Goal: Check status

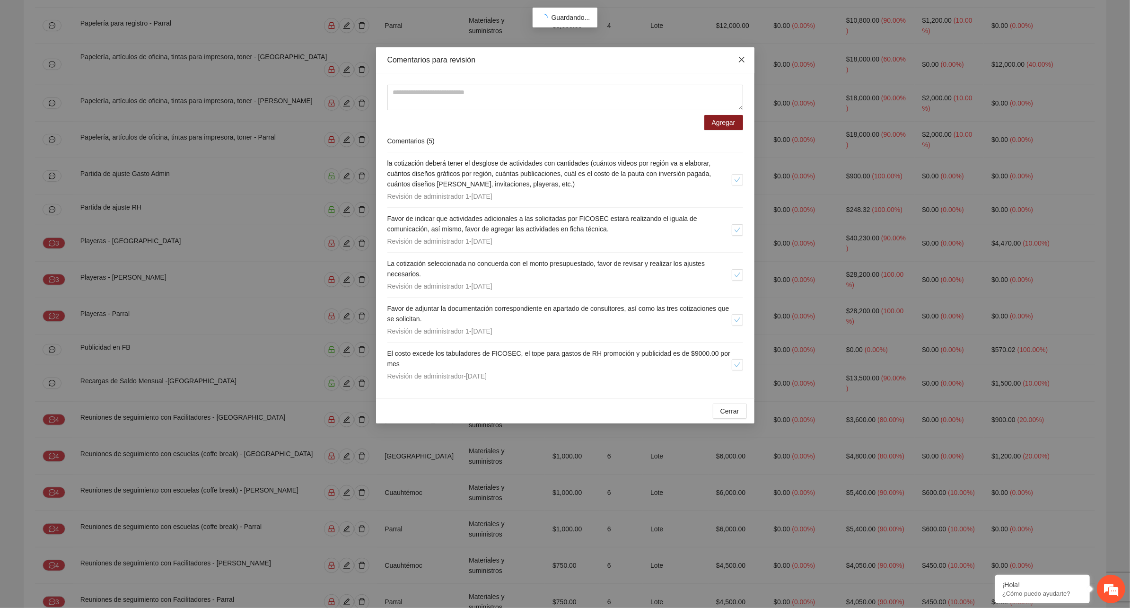
click at [739, 64] on span "Close" at bounding box center [742, 60] width 26 height 26
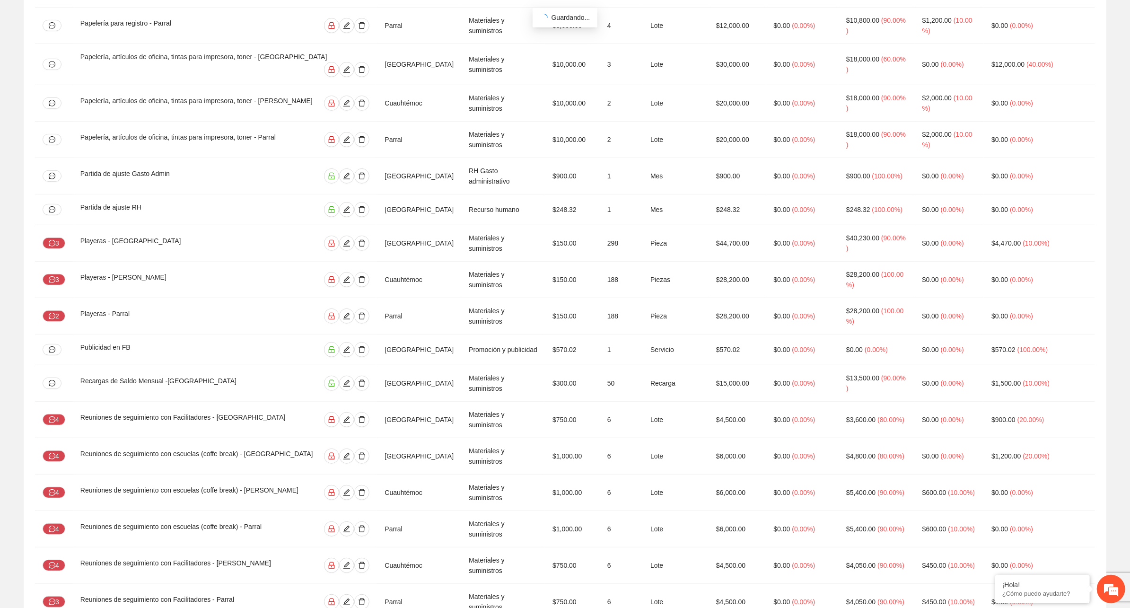
drag, startPoint x: 232, startPoint y: 405, endPoint x: 79, endPoint y: 404, distance: 152.8
copy div "Servicio de comunicación y diseño - [GEOGRAPHIC_DATA]"
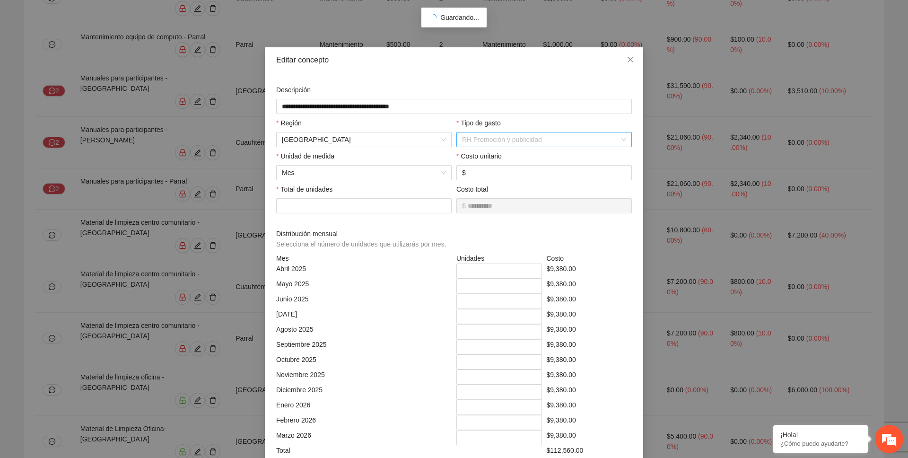
scroll to position [76, 0]
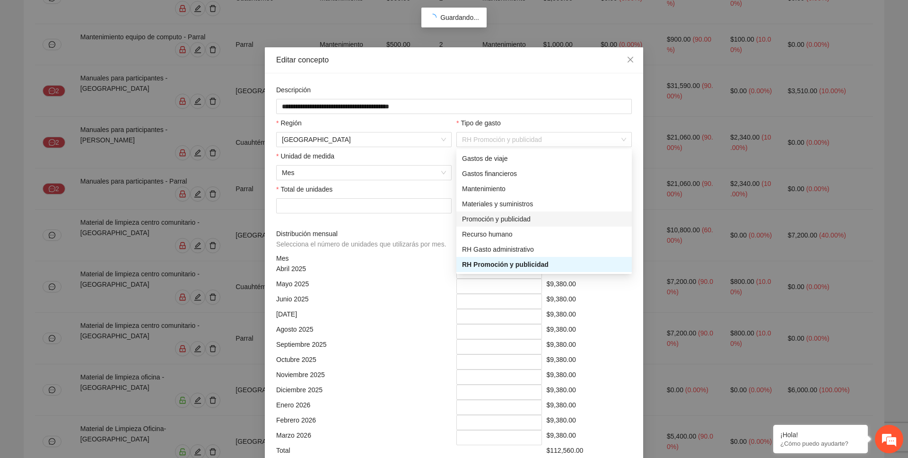
drag, startPoint x: 552, startPoint y: 141, endPoint x: 448, endPoint y: 226, distance: 135.1
click at [448, 226] on div "**********" at bounding box center [454, 320] width 360 height 470
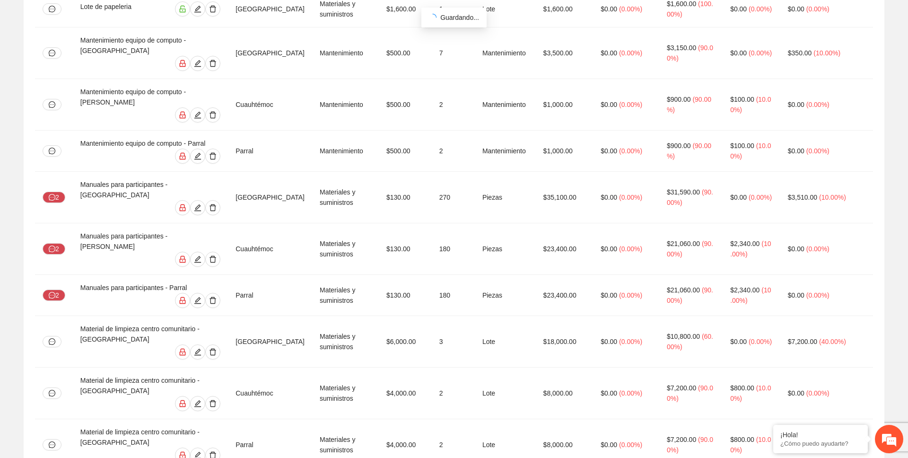
scroll to position [3732, 0]
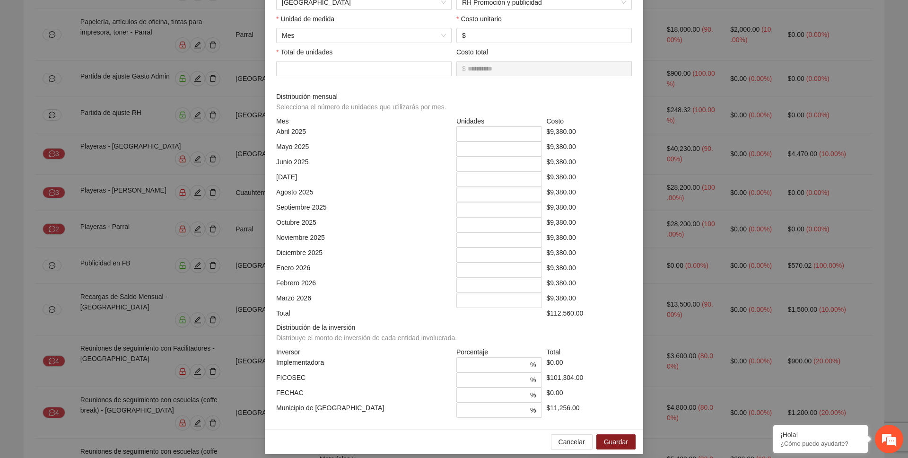
scroll to position [145, 0]
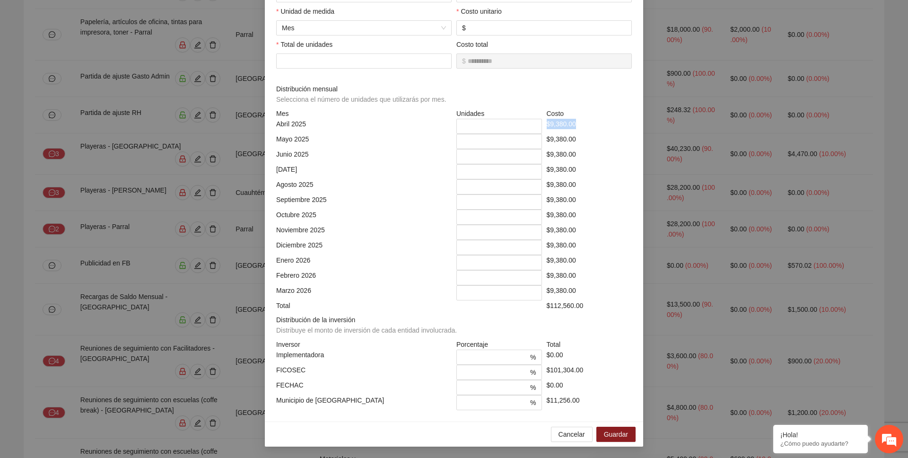
drag, startPoint x: 581, startPoint y: 126, endPoint x: 545, endPoint y: 126, distance: 35.5
click at [545, 126] on div "$9,380.00" at bounding box center [590, 126] width 90 height 15
copy div "$9,380.00"
